Goal: Task Accomplishment & Management: Manage account settings

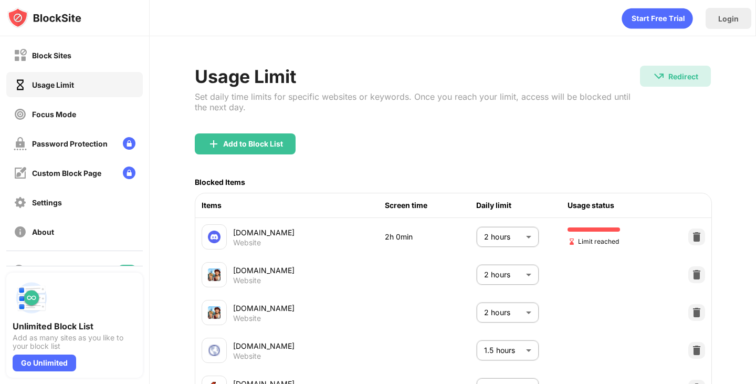
click at [514, 235] on body "Block Sites Usage Limit Focus Mode Password Protection Custom Block Page Settin…" at bounding box center [378, 192] width 756 height 384
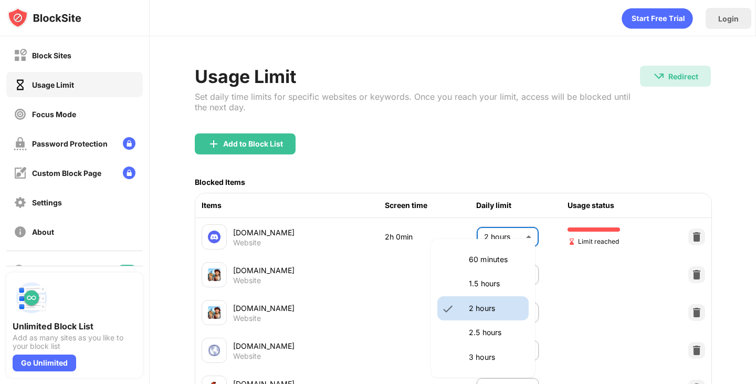
click at [487, 280] on p "1.5 hours" at bounding box center [496, 284] width 54 height 12
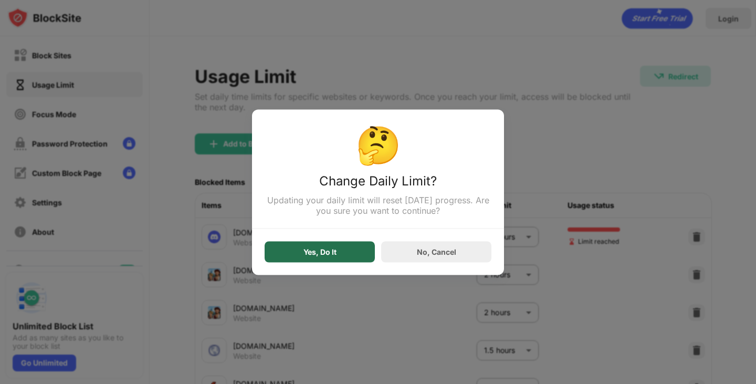
click at [324, 250] on div "Yes, Do It" at bounding box center [320, 251] width 33 height 8
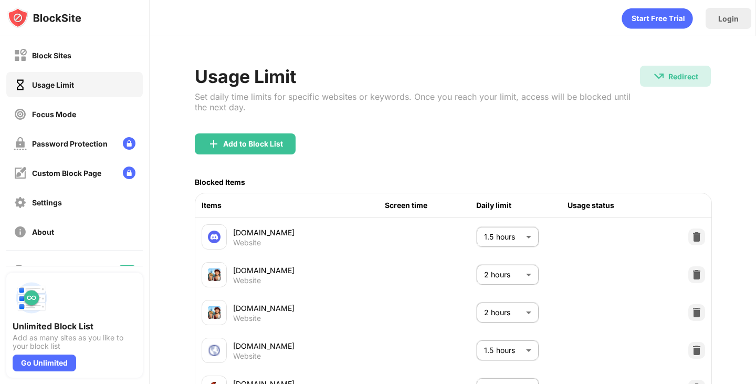
click at [495, 238] on body "Block Sites Usage Limit Focus Mode Password Protection Custom Block Page Settin…" at bounding box center [378, 192] width 756 height 384
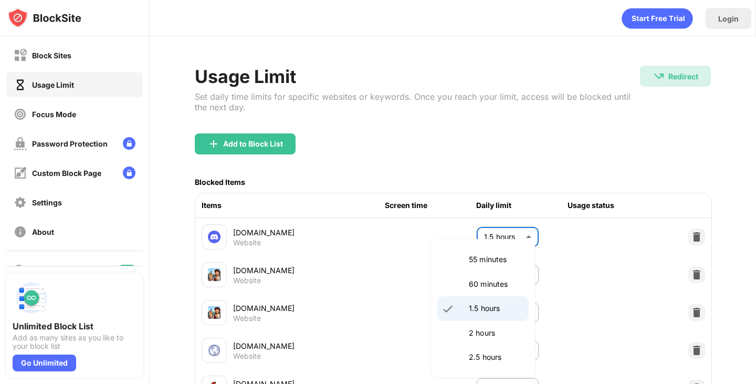
click at [485, 333] on p "2 hours" at bounding box center [496, 333] width 54 height 12
type input "***"
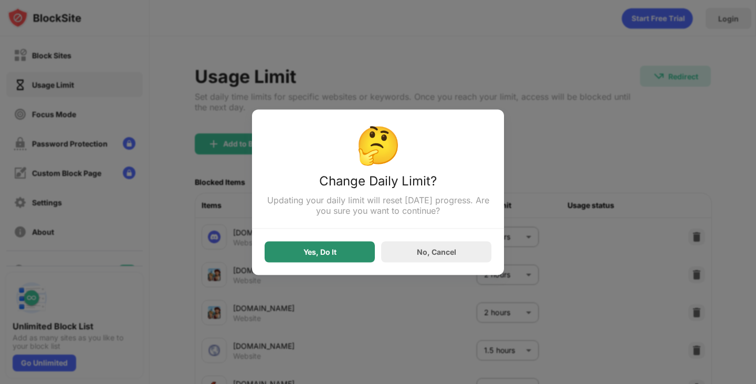
click at [346, 253] on div "Yes, Do It" at bounding box center [320, 251] width 110 height 21
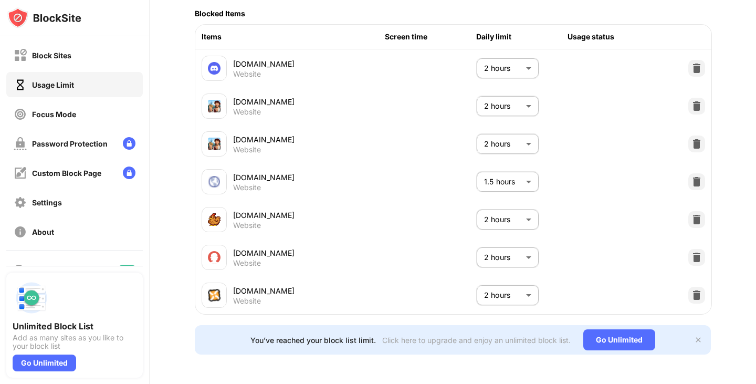
scroll to position [180, 0]
